Goal: Find specific page/section: Find specific page/section

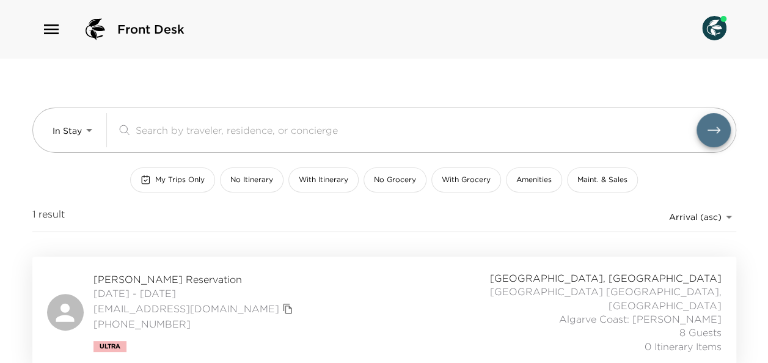
click at [377, 233] on div "In Stay In-Stay ​ My Trips Only No Itinerary With Itinerary No Grocery With Gro…" at bounding box center [383, 158] width 703 height 198
click at [161, 272] on span "[PERSON_NAME] Reservation" at bounding box center [194, 278] width 203 height 13
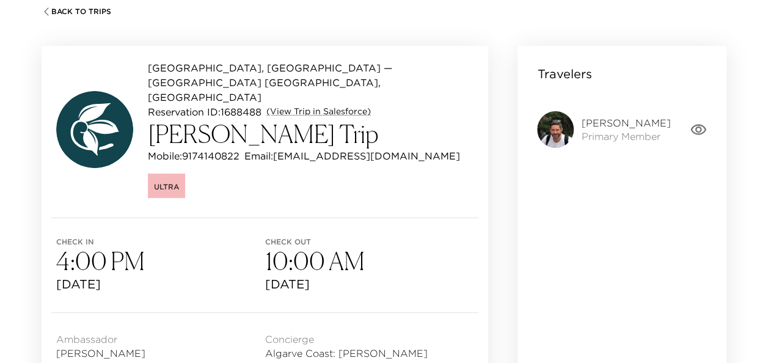
scroll to position [89, 0]
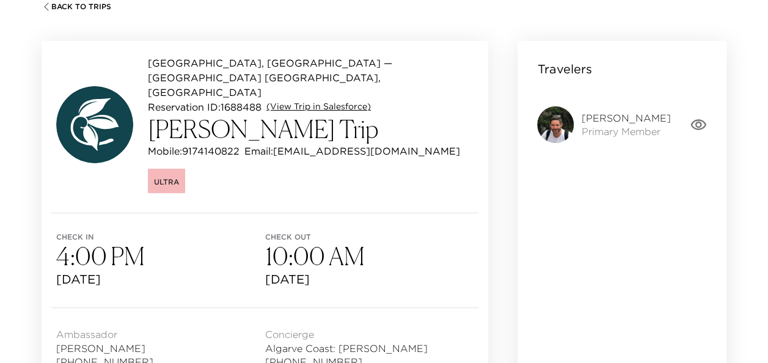
click at [339, 101] on link "(View Trip in Salesforce)" at bounding box center [318, 107] width 104 height 12
